Goal: Information Seeking & Learning: Learn about a topic

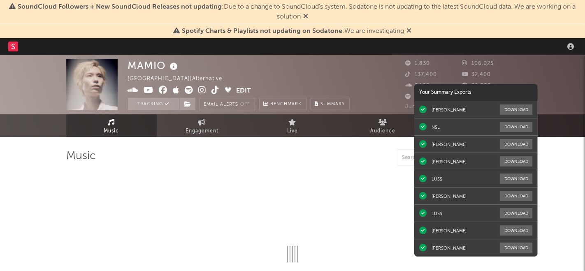
select select "other"
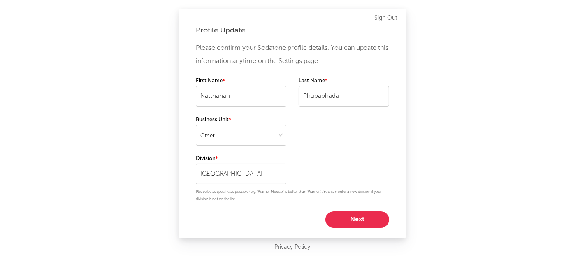
click at [370, 223] on button "Next" at bounding box center [357, 219] width 64 height 16
select select "marketing"
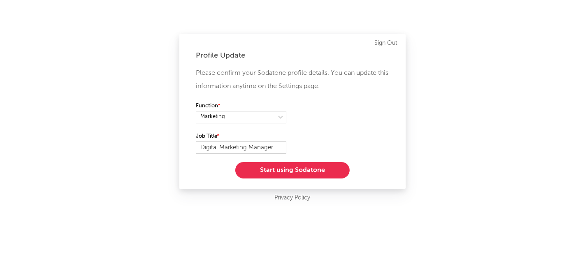
click at [323, 172] on button "Start using Sodatone" at bounding box center [292, 170] width 114 height 16
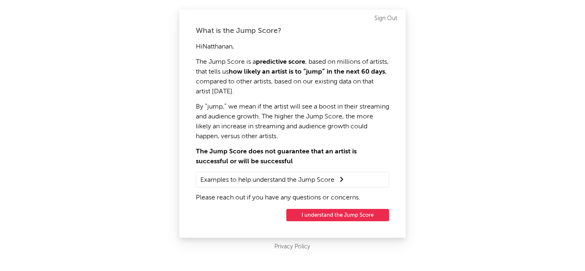
click at [343, 216] on button "I understand the Jump Score" at bounding box center [337, 215] width 103 height 12
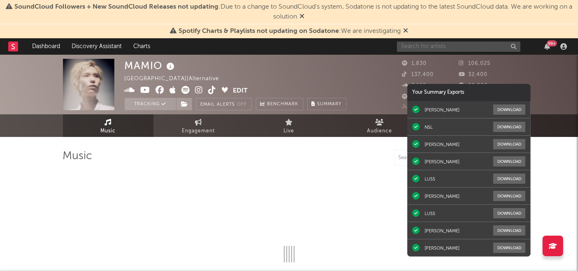
click at [421, 47] on input "text" at bounding box center [458, 47] width 123 height 10
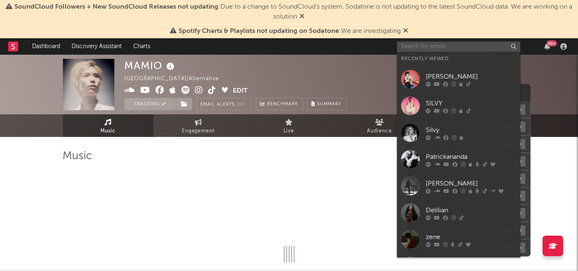
select select "1w"
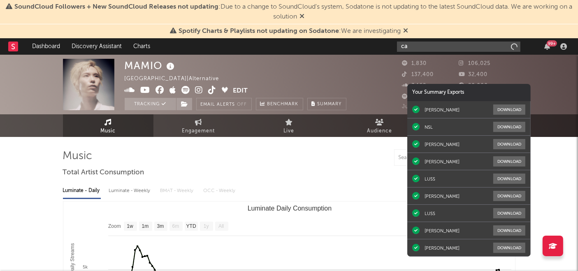
type input "c"
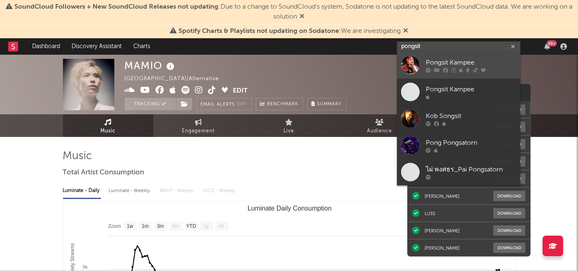
type input "pongsit"
click at [436, 69] on icon at bounding box center [437, 70] width 6 height 5
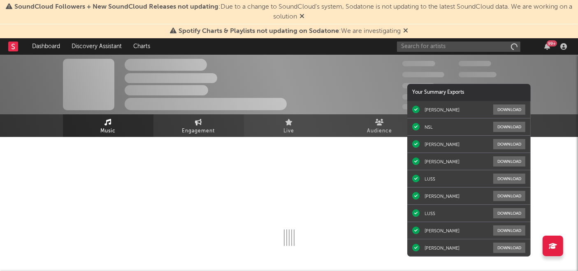
click at [216, 124] on link "Engagement" at bounding box center [198, 125] width 91 height 23
select select "1w"
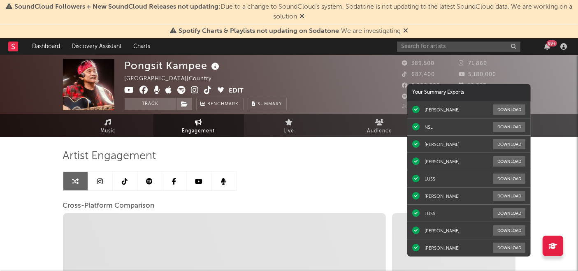
select select "1m"
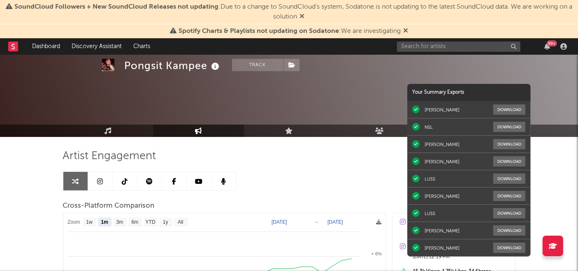
scroll to position [90, 0]
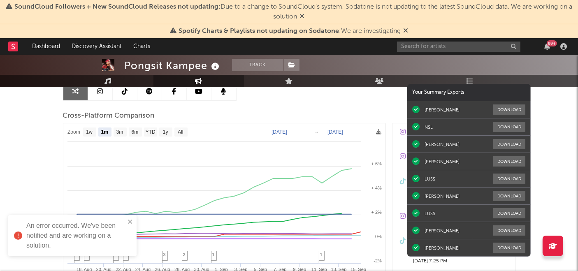
click at [471, 52] on div "99 +" at bounding box center [483, 46] width 173 height 16
click at [462, 47] on input "text" at bounding box center [458, 47] width 123 height 10
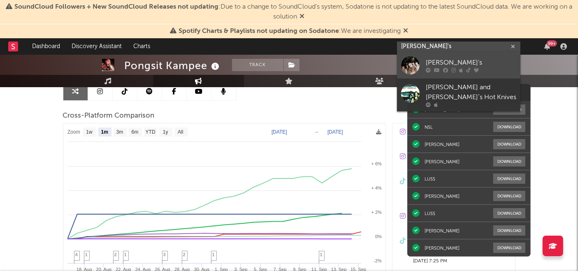
type input "ayla's"
click at [446, 65] on div "[PERSON_NAME]'s" at bounding box center [471, 63] width 91 height 10
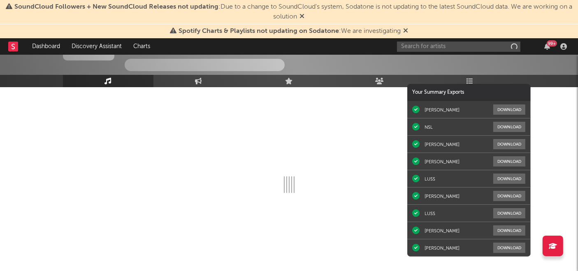
scroll to position [53, 0]
click at [210, 87] on div at bounding box center [289, 165] width 453 height 162
click at [200, 81] on icon at bounding box center [198, 81] width 7 height 7
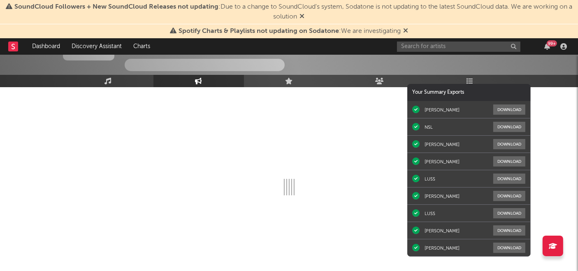
select select "1w"
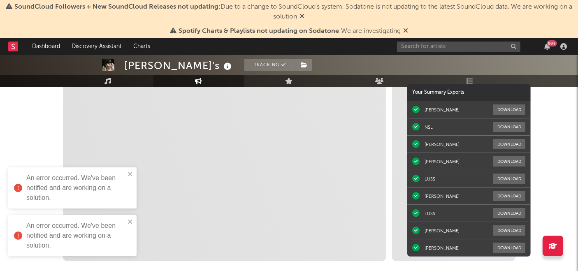
scroll to position [215, 0]
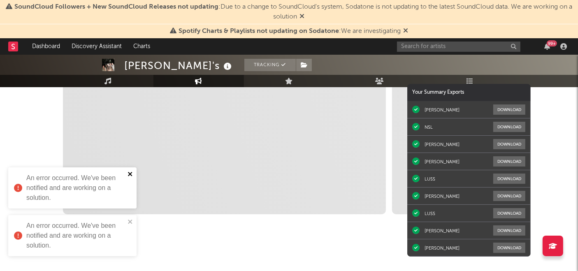
click at [130, 174] on icon "close" at bounding box center [130, 174] width 4 height 4
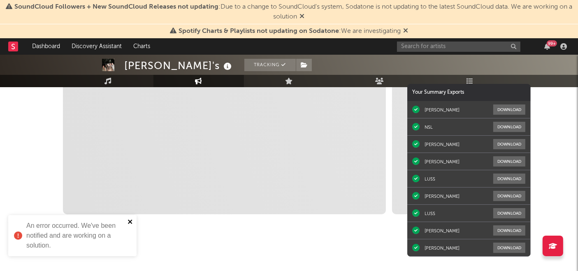
click at [129, 225] on icon "close" at bounding box center [131, 221] width 6 height 7
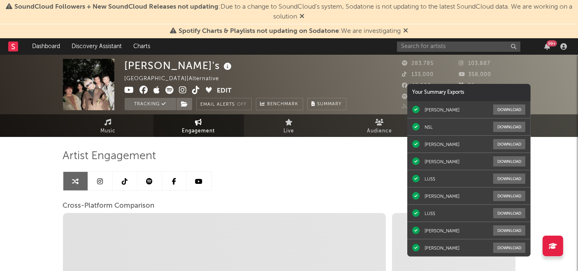
click at [408, 35] on span "Spotify Charts & Playlists not updating on Sodatone : We are investigating" at bounding box center [289, 31] width 238 height 10
click at [406, 31] on icon at bounding box center [405, 30] width 5 height 7
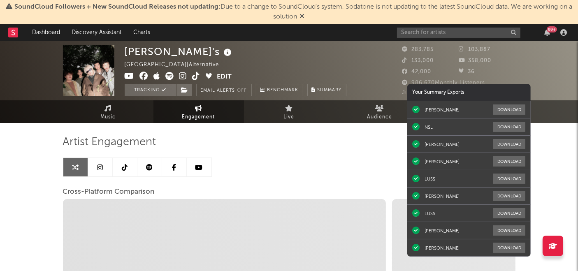
click at [305, 16] on icon at bounding box center [302, 16] width 5 height 7
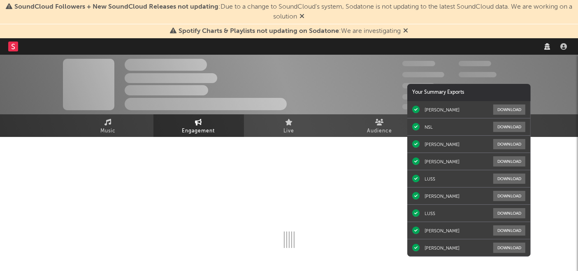
select select "1w"
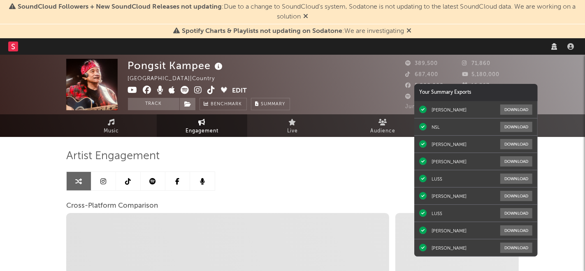
select select "other"
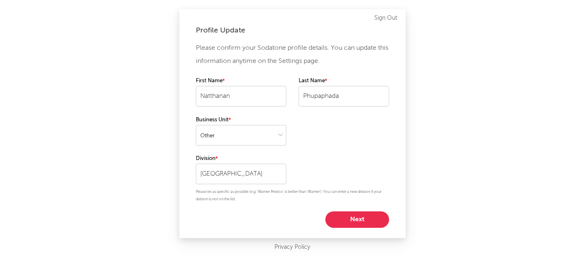
click at [367, 220] on button "Next" at bounding box center [357, 219] width 64 height 16
select select "marketing"
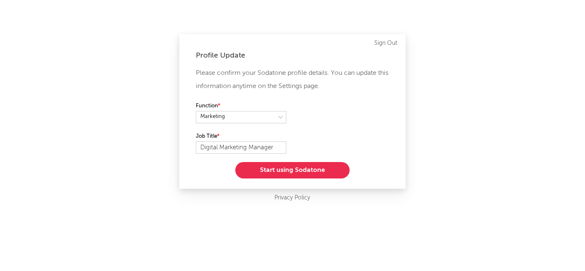
click at [319, 174] on button "Start using Sodatone" at bounding box center [292, 170] width 114 height 16
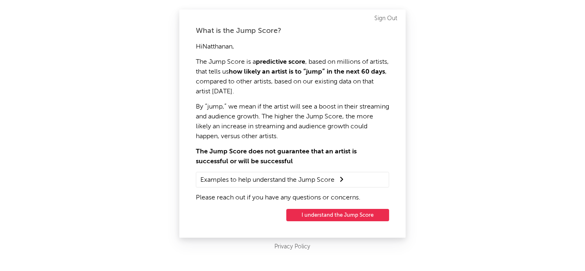
click at [332, 216] on button "I understand the Jump Score" at bounding box center [337, 215] width 103 height 12
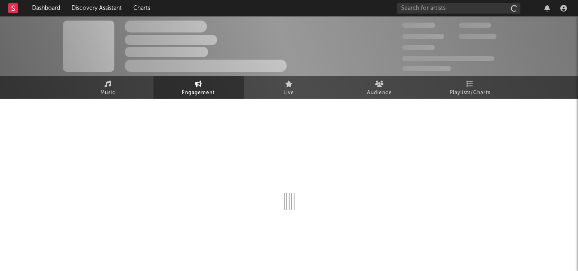
select select "1w"
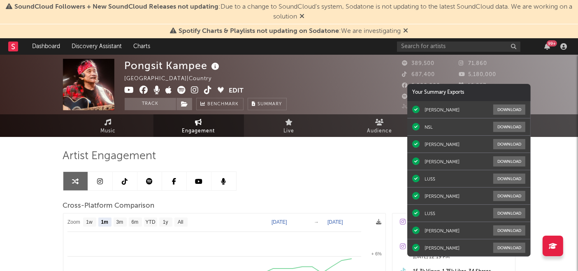
select select "1m"
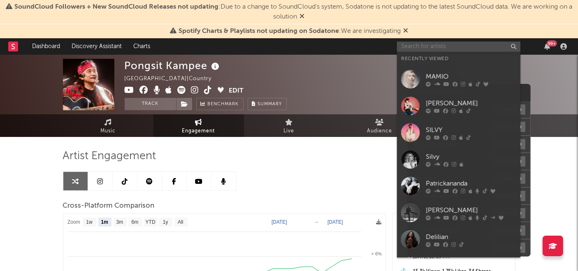
click at [454, 43] on input "text" at bounding box center [458, 47] width 123 height 10
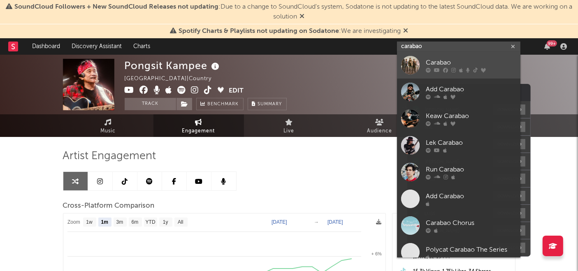
type input "carabao"
click at [442, 60] on div "Carabao" at bounding box center [471, 63] width 91 height 10
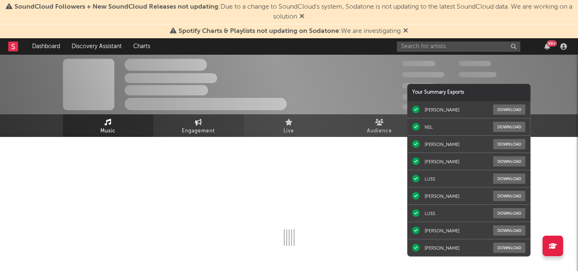
click at [189, 129] on span "Engagement" at bounding box center [198, 131] width 33 height 10
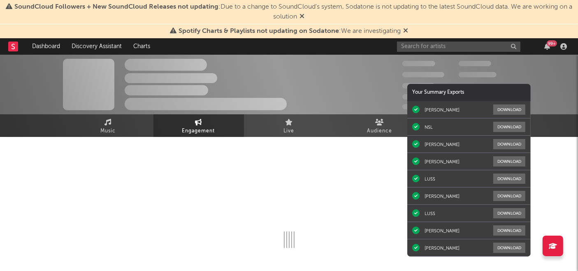
select select "1w"
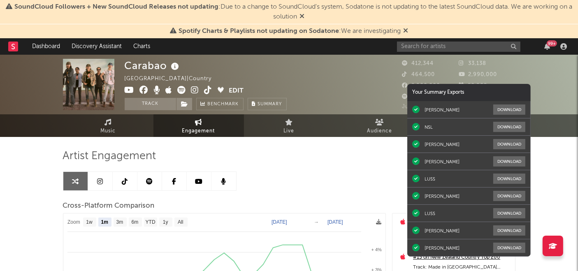
select select "1m"
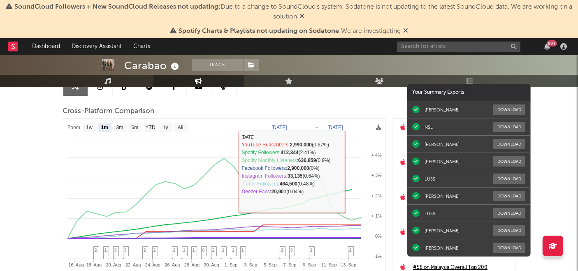
scroll to position [101, 0]
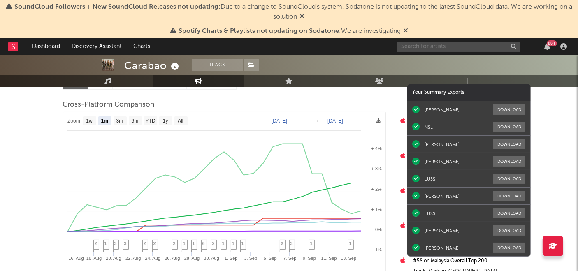
click at [467, 42] on input "text" at bounding box center [458, 47] width 123 height 10
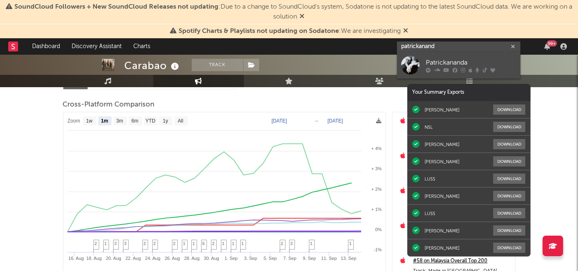
type input "patrickanand"
click at [449, 63] on div "Patrickananda" at bounding box center [471, 63] width 91 height 10
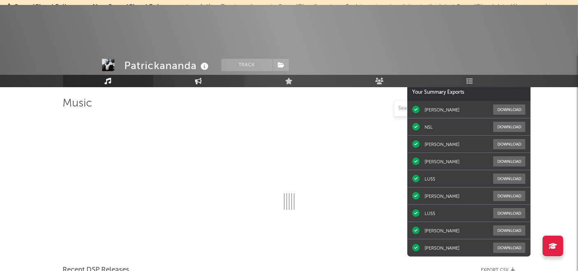
click at [196, 78] on icon at bounding box center [198, 81] width 7 height 7
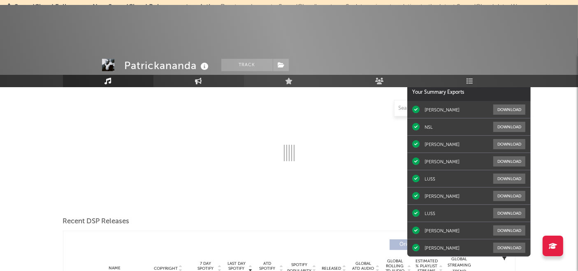
select select "1w"
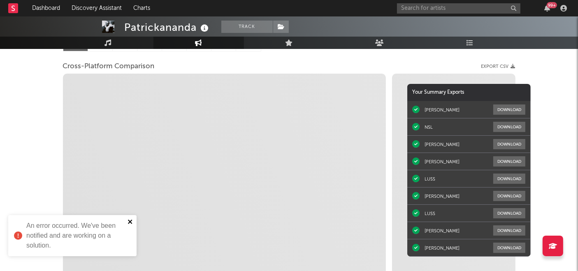
click at [132, 220] on icon "close" at bounding box center [131, 221] width 6 height 7
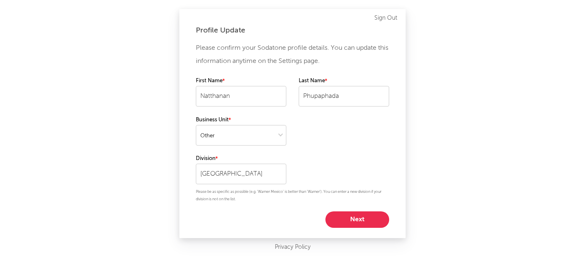
select select "other"
click at [371, 219] on button "Next" at bounding box center [357, 219] width 64 height 16
select select "marketing"
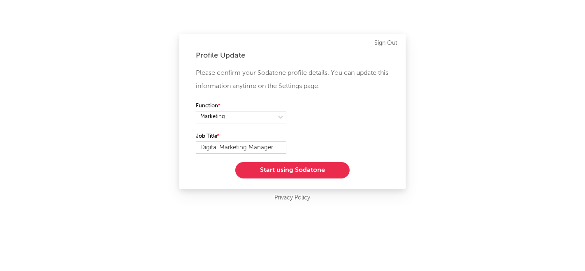
click at [313, 176] on button "Start using Sodatone" at bounding box center [292, 170] width 114 height 16
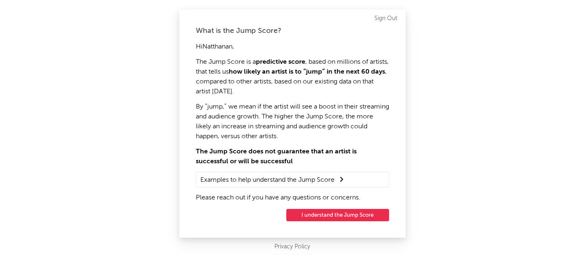
click at [342, 218] on button "I understand the Jump Score" at bounding box center [337, 215] width 103 height 12
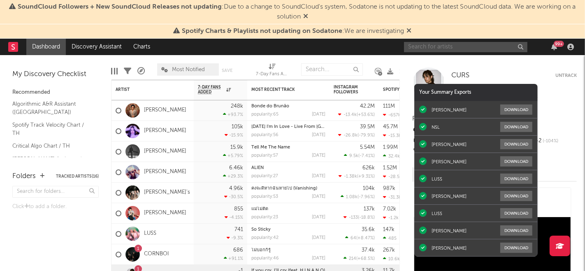
click at [433, 49] on input "text" at bounding box center [465, 47] width 123 height 10
type input "jeff satur"
click at [437, 47] on input "jeff satur" at bounding box center [465, 47] width 123 height 10
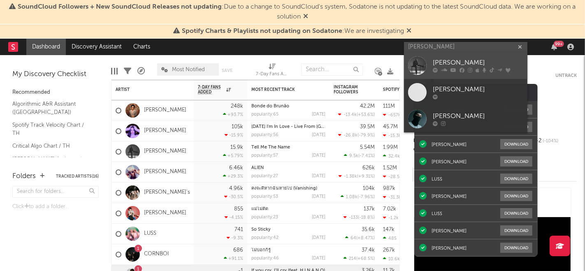
click at [429, 64] on link "[PERSON_NAME]" at bounding box center [465, 65] width 123 height 27
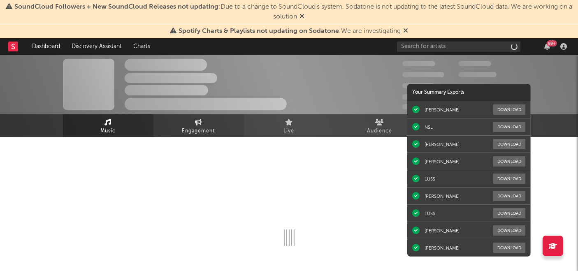
click at [186, 128] on span "Engagement" at bounding box center [198, 131] width 33 height 10
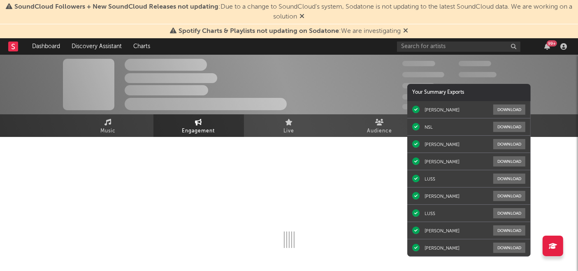
select select "1w"
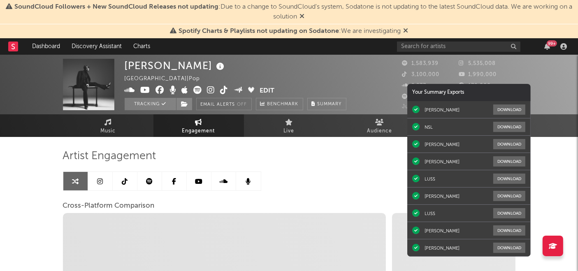
select select "1m"
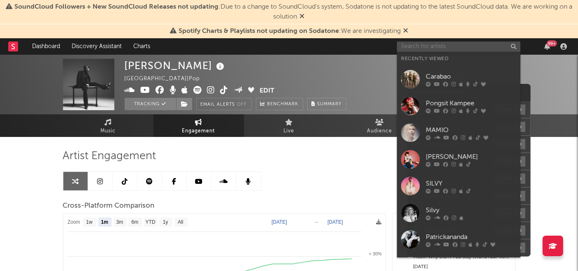
click at [451, 49] on input "text" at bounding box center [458, 47] width 123 height 10
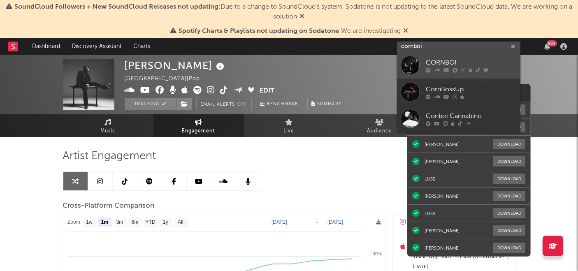
type input "cornboi"
click at [448, 63] on div "CORNBOI" at bounding box center [471, 63] width 91 height 10
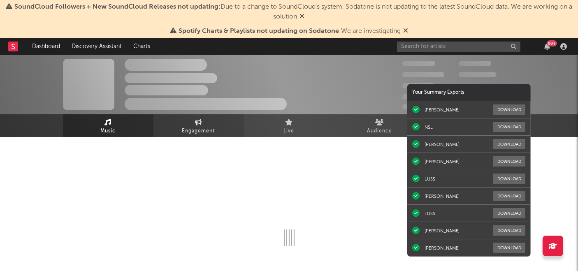
click at [190, 126] on span "Engagement" at bounding box center [198, 131] width 33 height 10
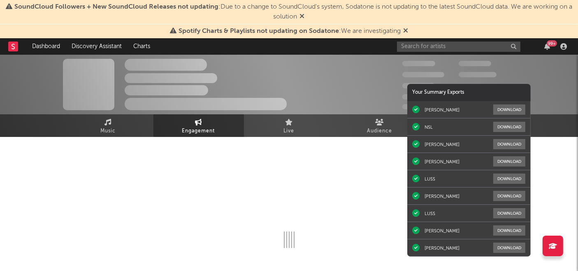
select select "1w"
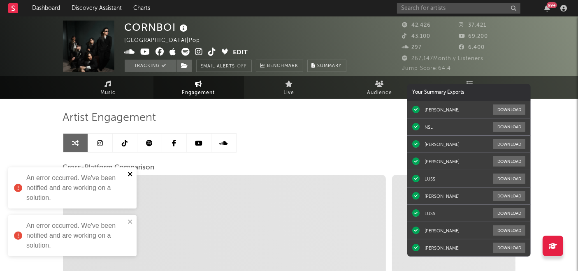
click at [130, 171] on icon "close" at bounding box center [131, 174] width 6 height 7
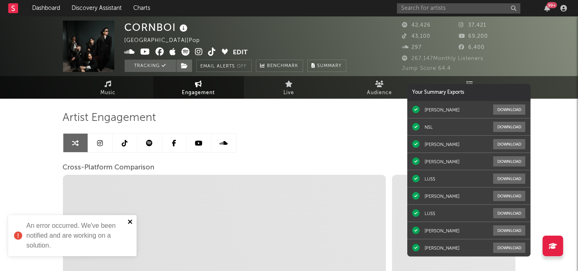
click at [132, 220] on icon "close" at bounding box center [131, 221] width 6 height 7
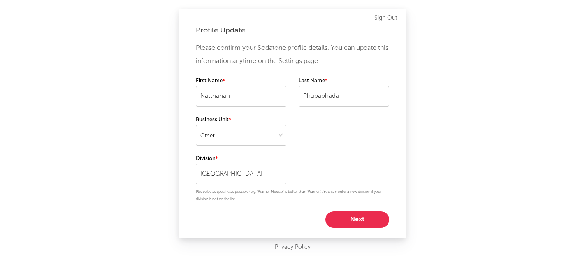
select select "other"
click at [372, 203] on p "Please be as specific as possible (e.g. 'Warner Mexico' is better than 'Warner'…" at bounding box center [292, 195] width 193 height 15
click at [366, 221] on button "Next" at bounding box center [357, 219] width 64 height 16
select select "marketing"
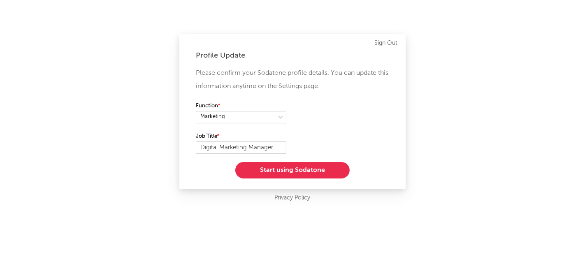
click at [312, 169] on button "Start using Sodatone" at bounding box center [292, 170] width 114 height 16
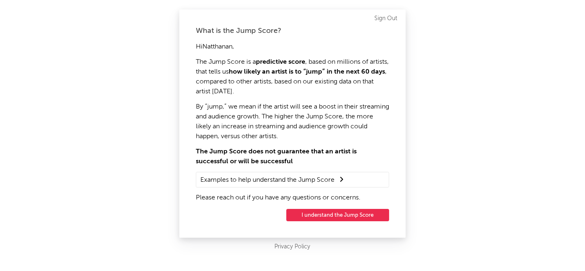
click at [316, 208] on div "What is the Jump Score? Hi Natthanan , The Jump Score is a predictive score , b…" at bounding box center [292, 123] width 226 height 228
click at [320, 215] on button "I understand the Jump Score" at bounding box center [337, 215] width 103 height 12
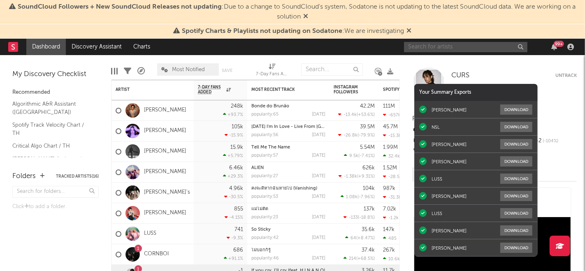
click at [453, 47] on input "text" at bounding box center [465, 47] width 123 height 10
type input "d gerrard"
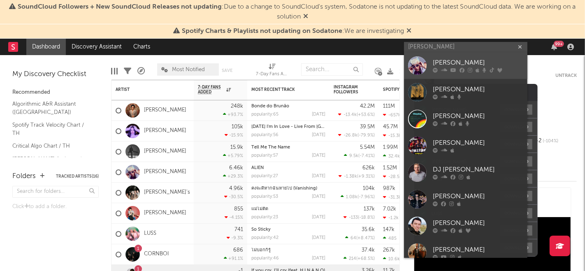
click at [449, 64] on div "[PERSON_NAME]" at bounding box center [478, 63] width 91 height 10
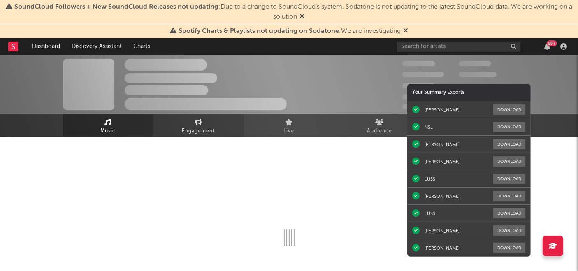
click at [189, 132] on span "Engagement" at bounding box center [198, 131] width 33 height 10
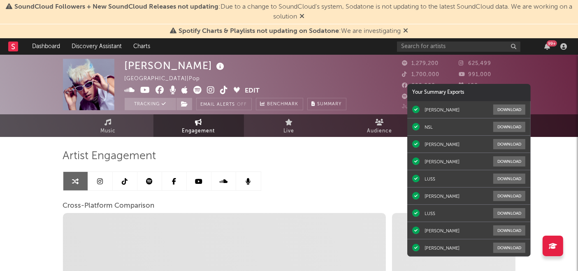
select select "1w"
select select "1m"
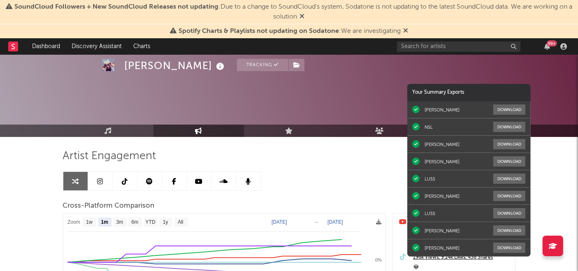
scroll to position [112, 0]
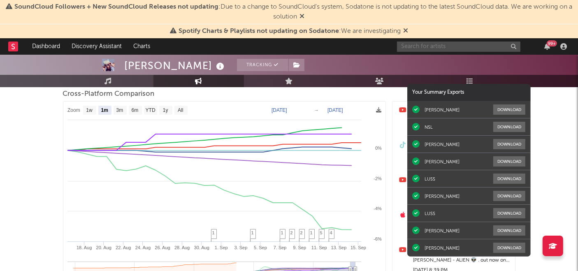
click at [436, 46] on input "text" at bounding box center [458, 47] width 123 height 10
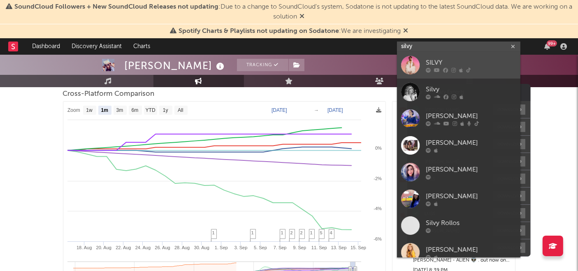
type input "silvy"
click at [430, 62] on div "SILVY" at bounding box center [471, 63] width 91 height 10
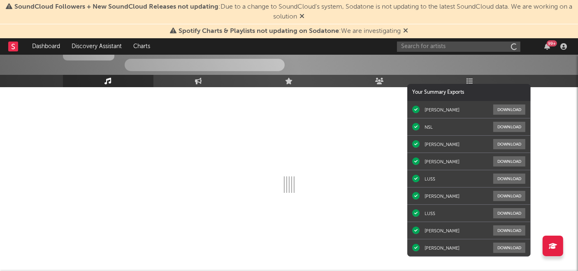
scroll to position [53, 0]
click at [210, 79] on link "Engagement" at bounding box center [198, 81] width 91 height 12
select select "1w"
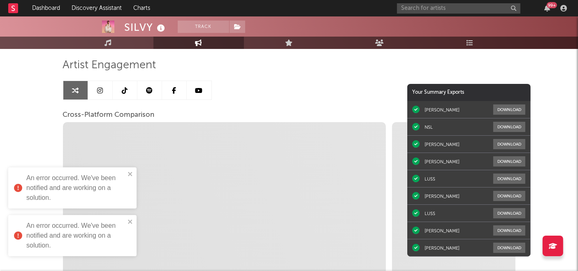
scroll to position [14, 0]
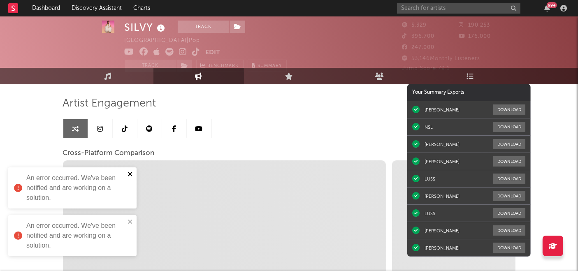
click at [130, 175] on icon "close" at bounding box center [131, 174] width 6 height 7
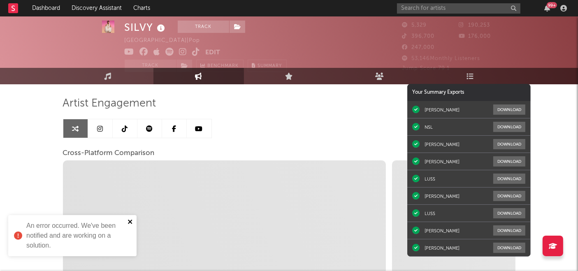
click at [128, 221] on icon "close" at bounding box center [131, 221] width 6 height 7
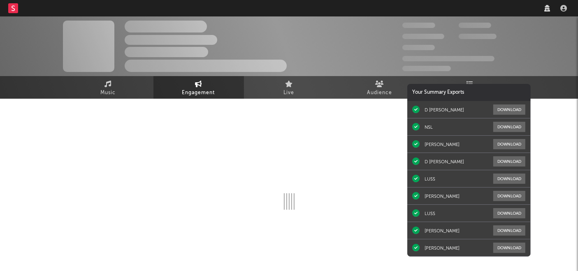
select select "1w"
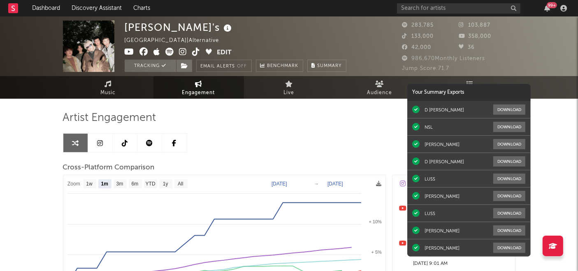
select select "1m"
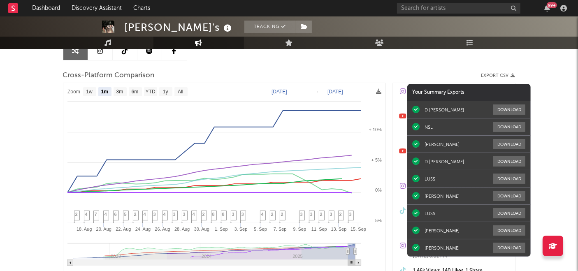
scroll to position [93, 0]
click at [450, 10] on input "text" at bounding box center [458, 8] width 123 height 10
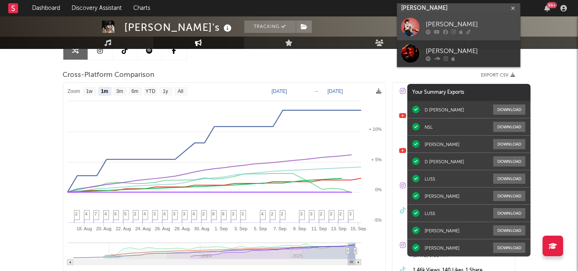
type input "john nattachot"
click at [443, 24] on div "[PERSON_NAME]" at bounding box center [471, 25] width 91 height 10
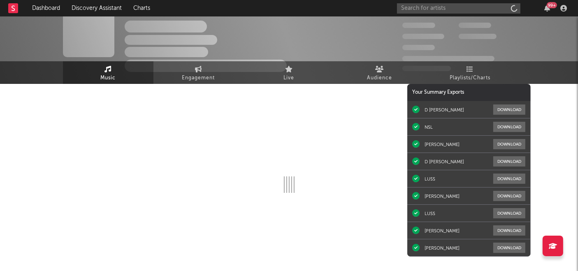
scroll to position [14, 0]
click at [200, 68] on icon at bounding box center [198, 69] width 7 height 7
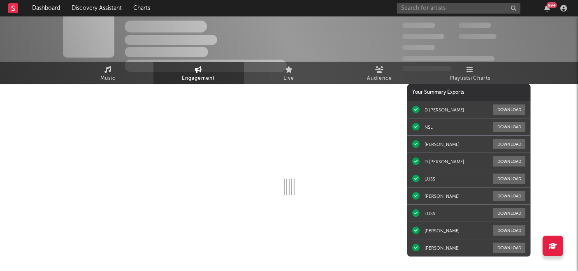
select select "1w"
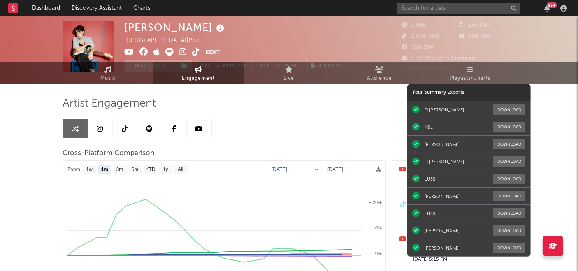
select select "1m"
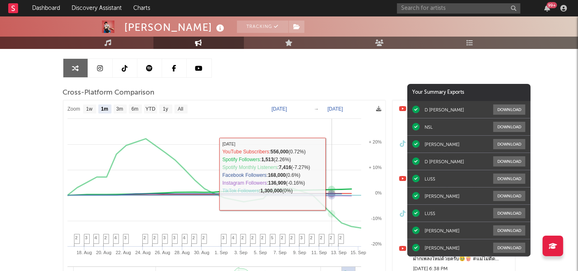
scroll to position [75, 0]
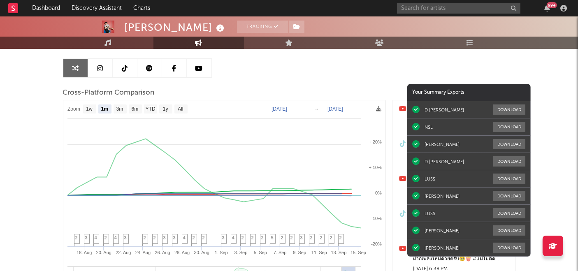
click at [438, 15] on div "99 +" at bounding box center [483, 8] width 173 height 16
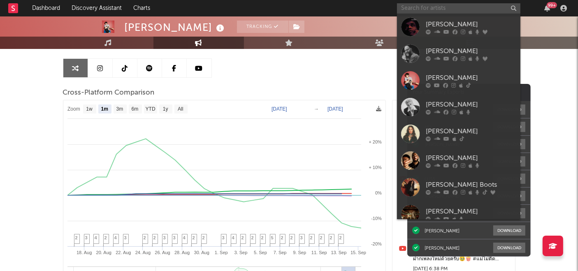
click at [418, 4] on input "text" at bounding box center [458, 8] width 123 height 10
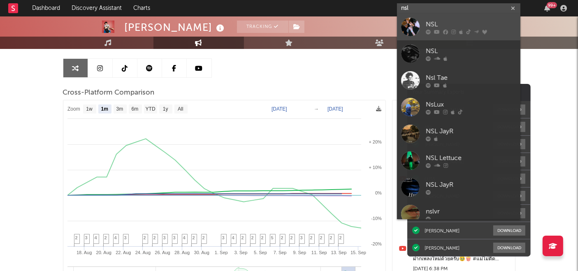
type input "nsl"
click at [432, 29] on div "NSL" at bounding box center [471, 25] width 91 height 10
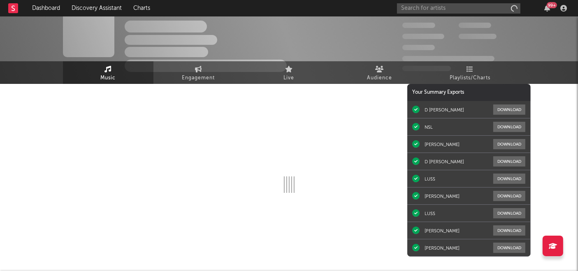
scroll to position [14, 0]
click at [211, 74] on span "Engagement" at bounding box center [198, 79] width 33 height 10
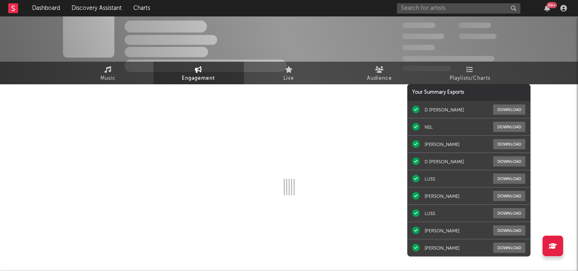
select select "1w"
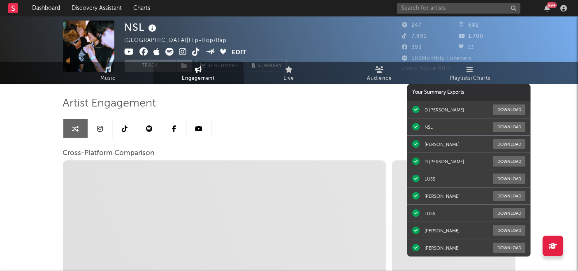
select select "1m"
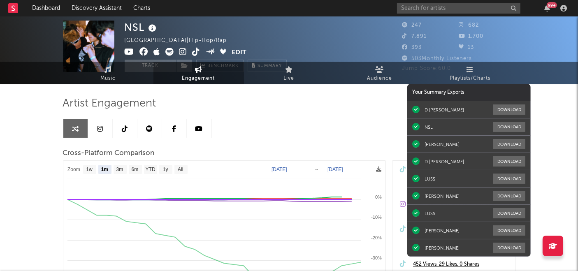
scroll to position [58, 0]
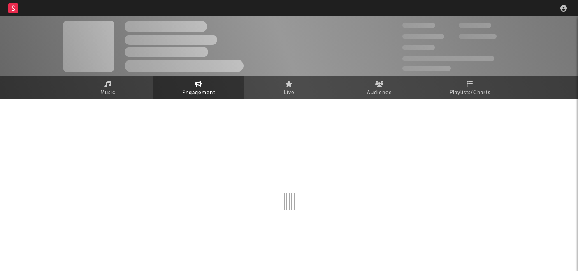
scroll to position [16, 0]
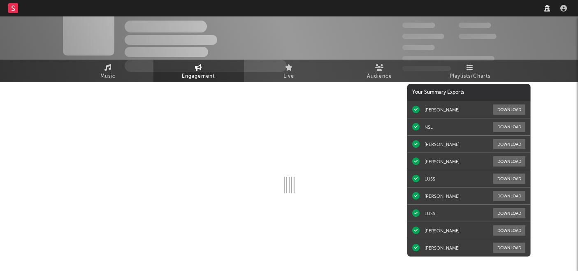
select select "1w"
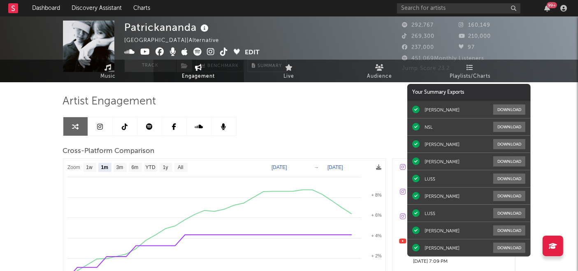
select select "1m"
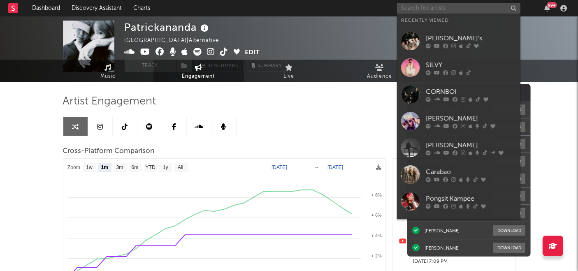
click at [472, 6] on input "text" at bounding box center [458, 8] width 123 height 10
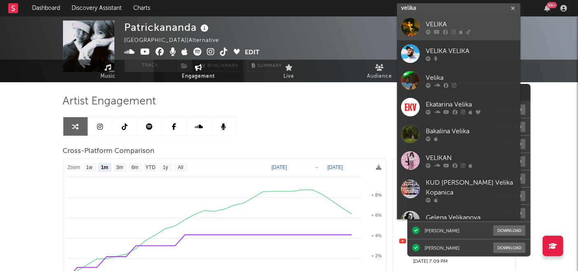
type input "velika"
click at [452, 28] on div "VELIKA" at bounding box center [471, 25] width 91 height 10
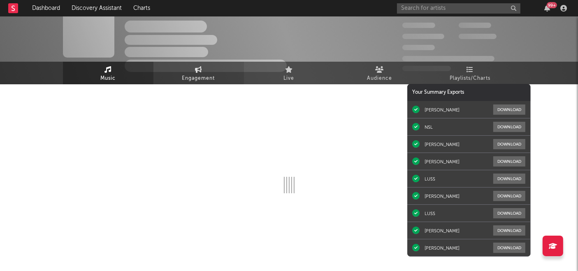
click at [195, 77] on span "Engagement" at bounding box center [198, 79] width 33 height 10
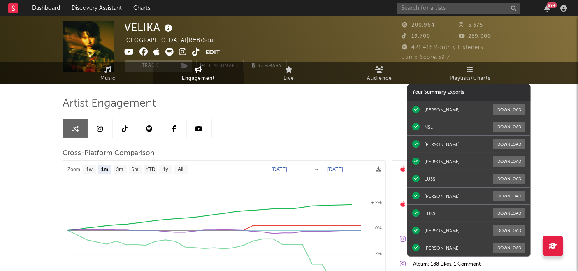
select select "1m"
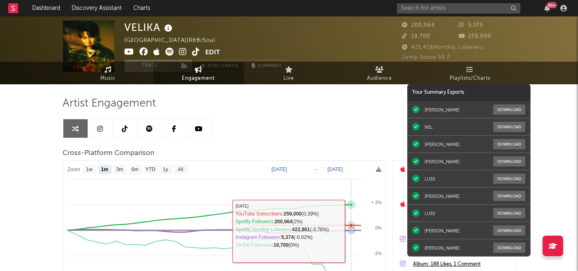
scroll to position [66, 0]
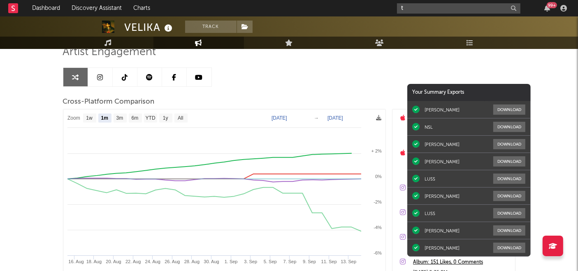
click at [457, 8] on input "t" at bounding box center [458, 8] width 123 height 10
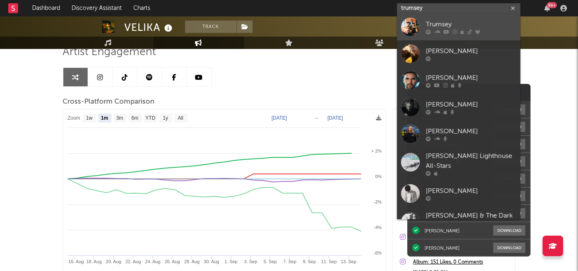
type input "trumsey"
click at [431, 24] on div "Trumsey" at bounding box center [471, 25] width 91 height 10
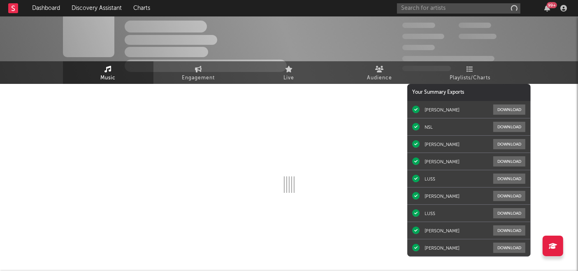
scroll to position [14, 0]
click at [203, 72] on link "Engagement" at bounding box center [198, 73] width 91 height 23
select select "1w"
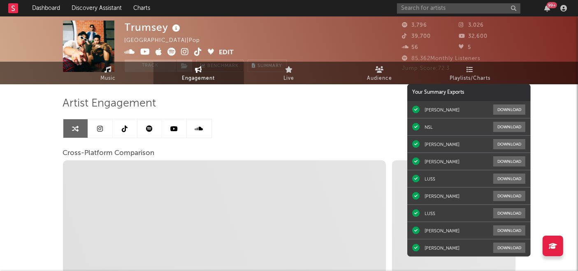
select select "1m"
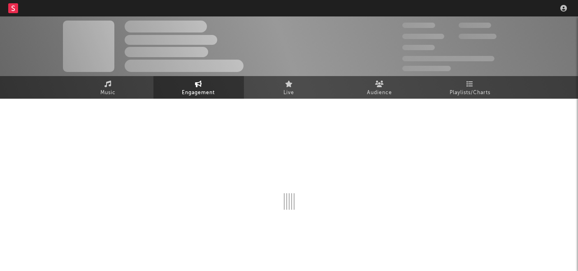
select select "1w"
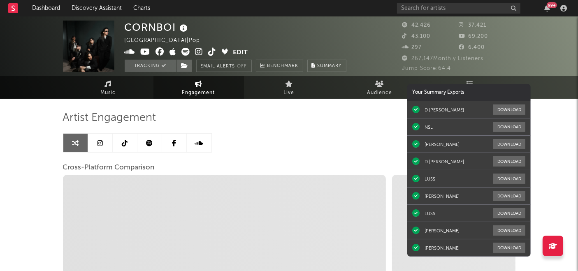
select select "1m"
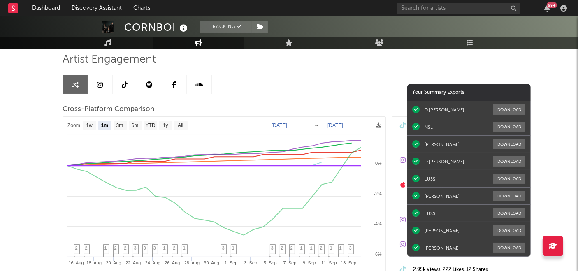
scroll to position [59, 0]
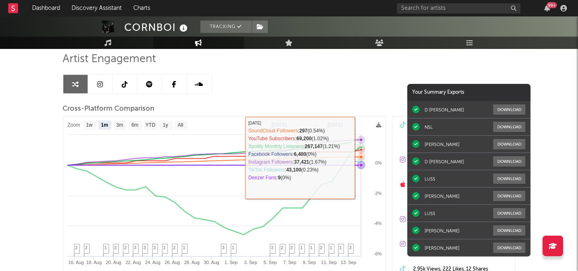
select select "1m"
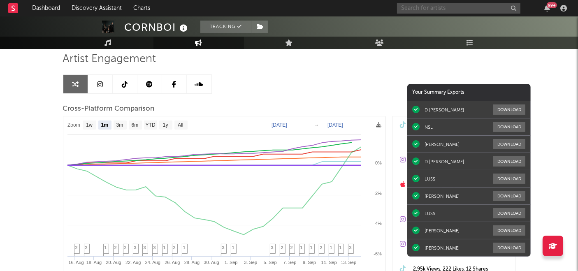
click at [453, 6] on input "text" at bounding box center [458, 8] width 123 height 10
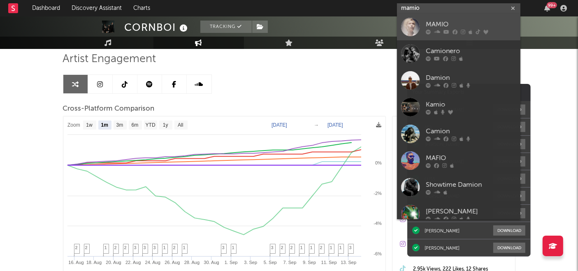
type input "mamio"
click at [442, 22] on div "MAMIO" at bounding box center [471, 25] width 91 height 10
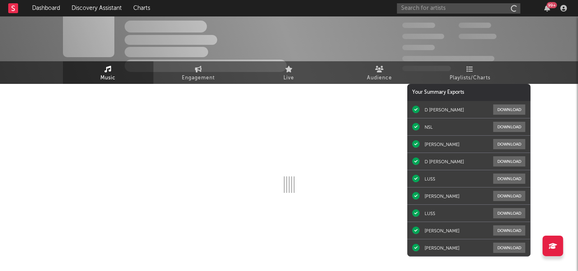
scroll to position [14, 0]
click at [202, 67] on link "Engagement" at bounding box center [198, 73] width 91 height 23
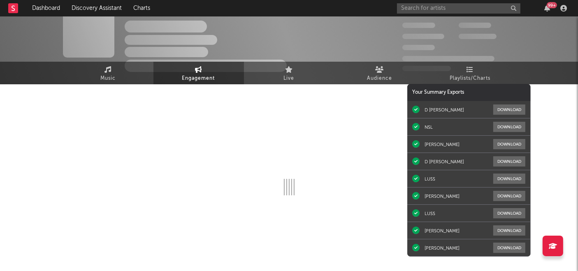
select select "1w"
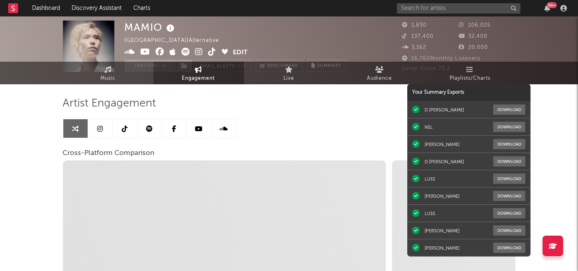
select select "1m"
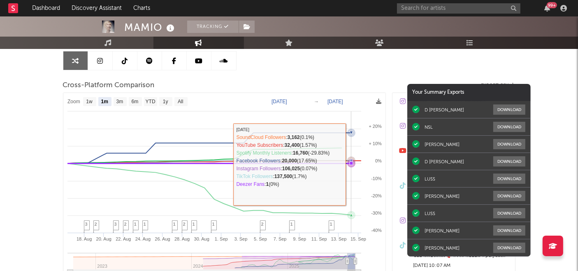
scroll to position [83, 0]
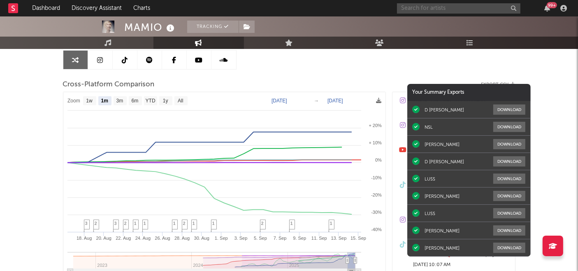
click at [423, 9] on input "text" at bounding box center [458, 8] width 123 height 10
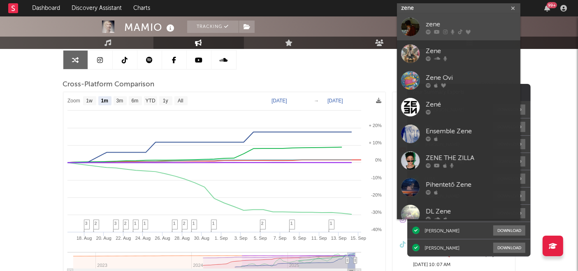
type input "zene"
click at [431, 30] on div at bounding box center [471, 32] width 91 height 5
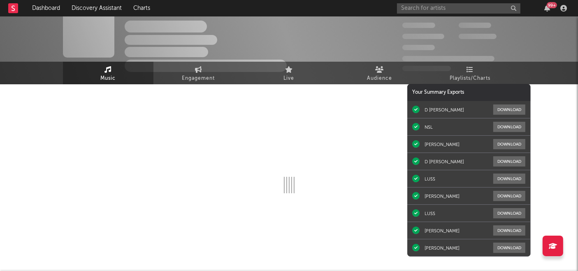
click at [211, 71] on link "Benchmark" at bounding box center [219, 66] width 47 height 12
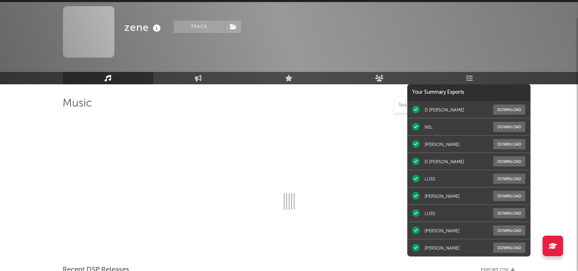
scroll to position [83, 0]
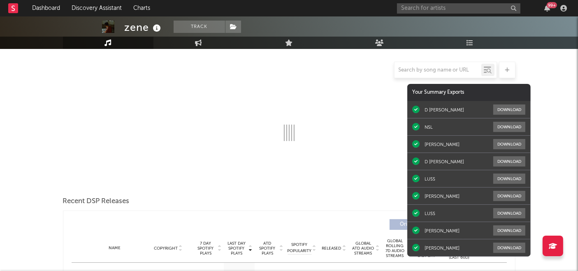
select select "6m"
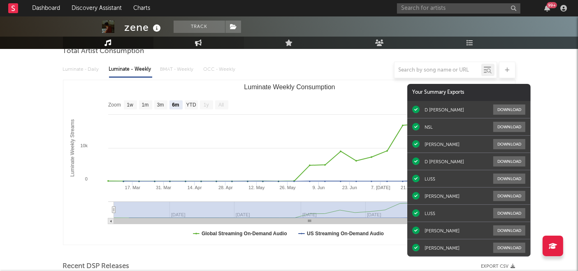
click at [205, 41] on link "Engagement" at bounding box center [198, 43] width 91 height 12
select select "1w"
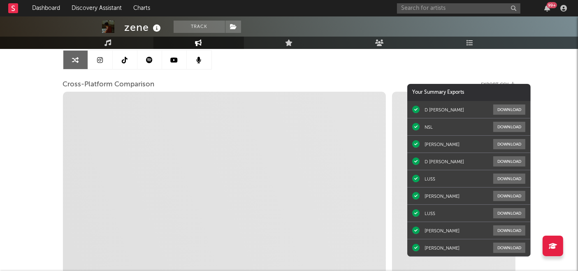
select select "1m"
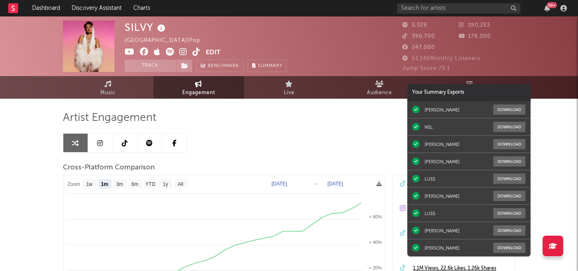
select select "1m"
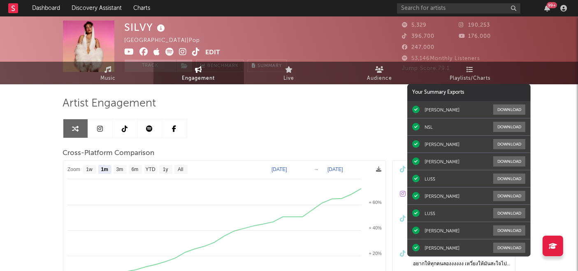
scroll to position [14, 0]
click at [450, 12] on input "text" at bounding box center [458, 8] width 123 height 10
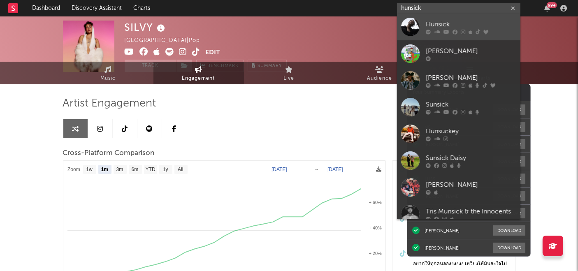
type input "hunsick"
click at [446, 20] on div "Hunsick" at bounding box center [471, 25] width 91 height 10
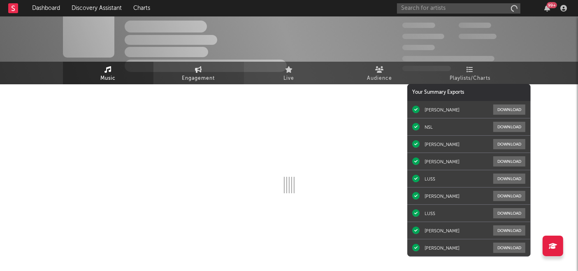
click at [193, 74] on span "Engagement" at bounding box center [198, 79] width 33 height 10
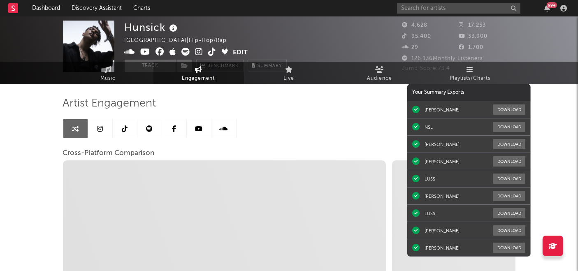
select select "1m"
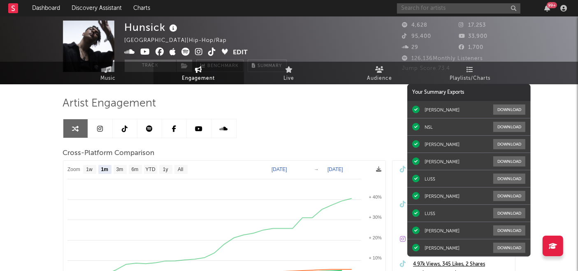
click at [463, 6] on input "text" at bounding box center [458, 8] width 123 height 10
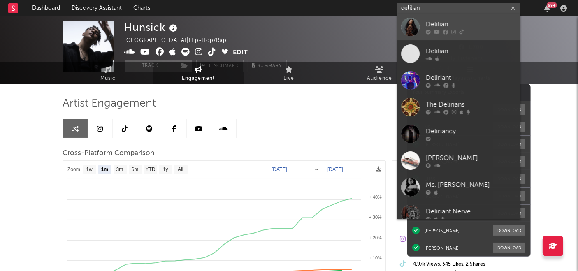
type input "delilian"
click at [444, 23] on div "Delilian" at bounding box center [471, 25] width 91 height 10
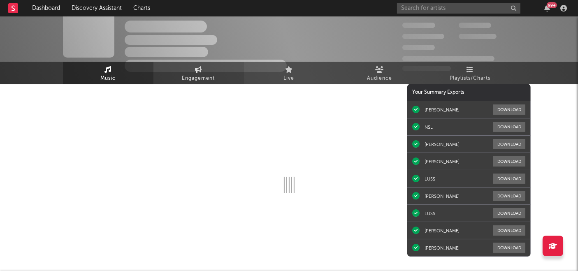
click at [205, 75] on span "Engagement" at bounding box center [198, 79] width 33 height 10
select select "1w"
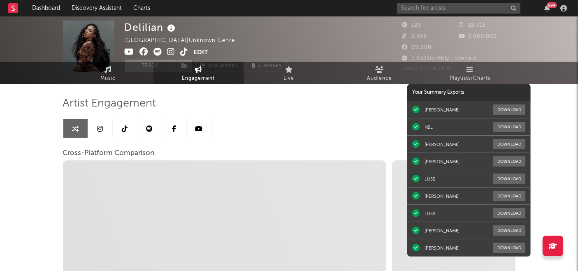
select select "1m"
